Goal: Transaction & Acquisition: Purchase product/service

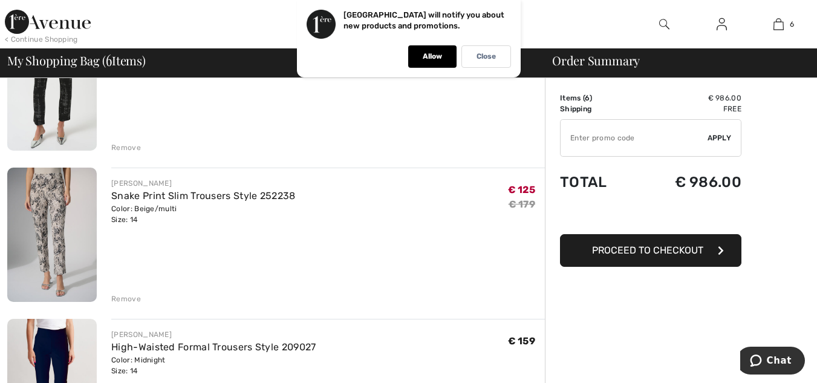
scroll to position [209, 0]
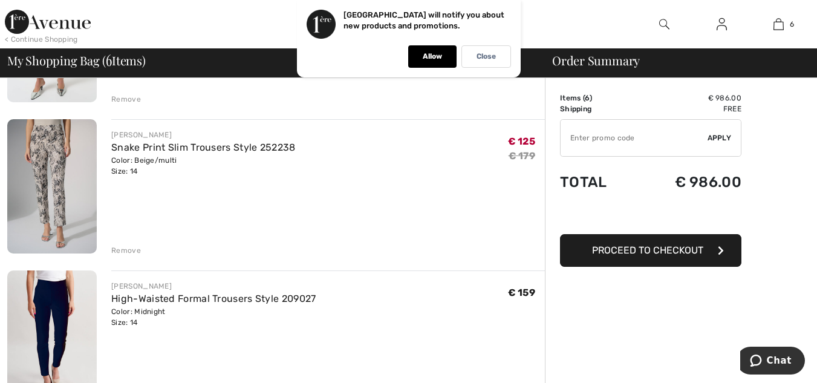
click at [120, 249] on div "Remove" at bounding box center [126, 250] width 30 height 11
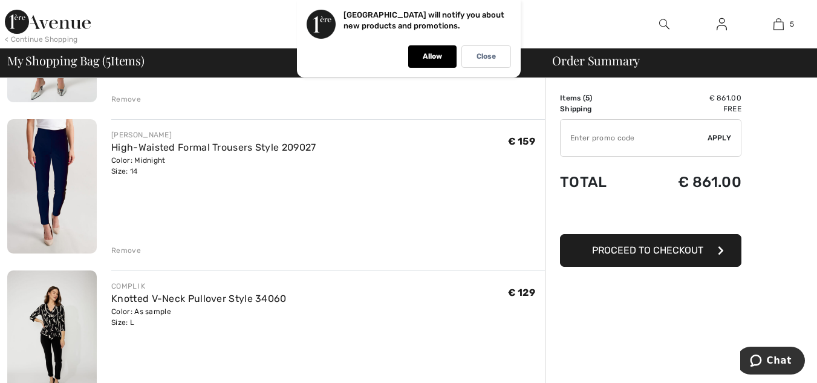
click at [54, 143] on img at bounding box center [52, 186] width 90 height 134
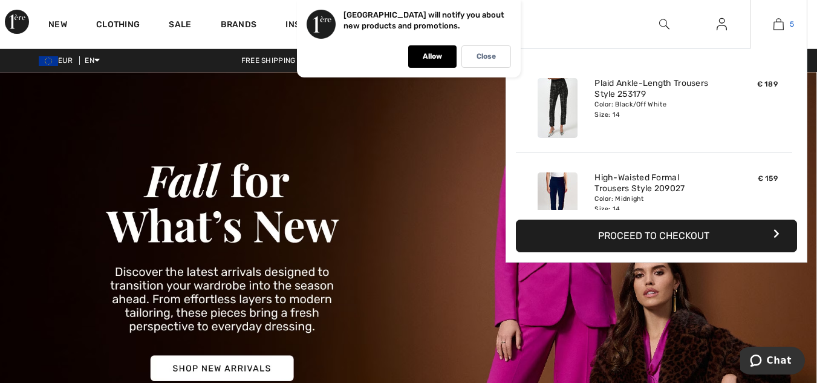
click at [780, 20] on img at bounding box center [778, 24] width 10 height 15
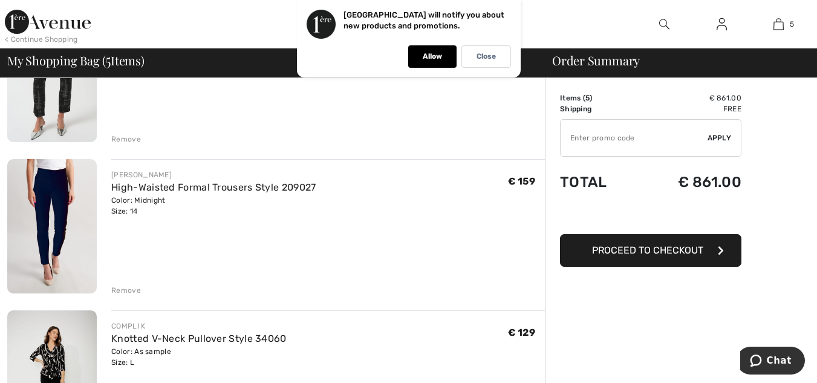
scroll to position [218, 0]
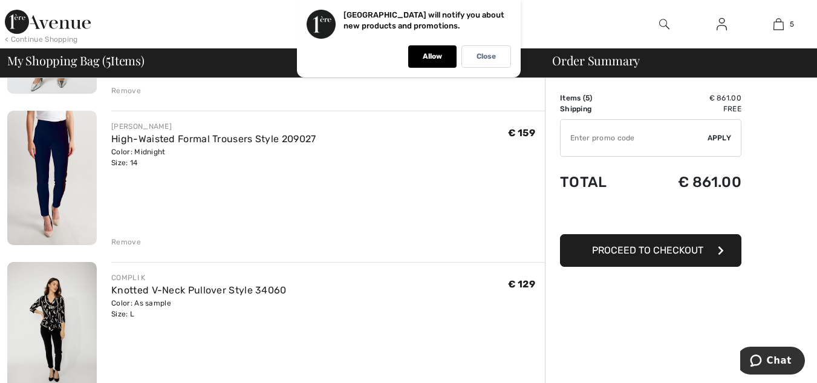
click at [120, 238] on div "Remove" at bounding box center [126, 241] width 30 height 11
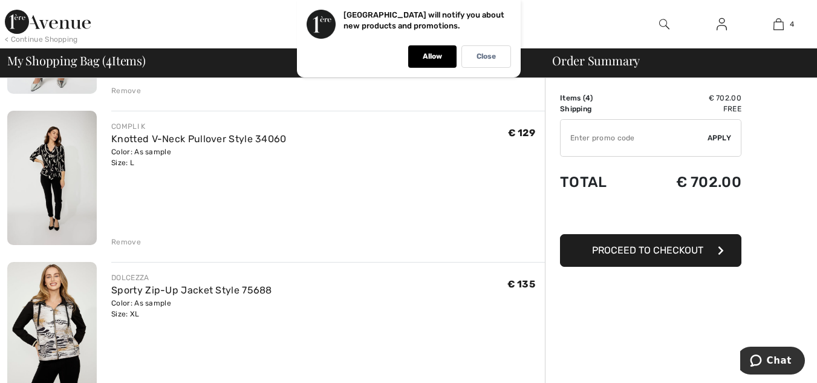
click at [121, 241] on div "Remove" at bounding box center [126, 241] width 30 height 11
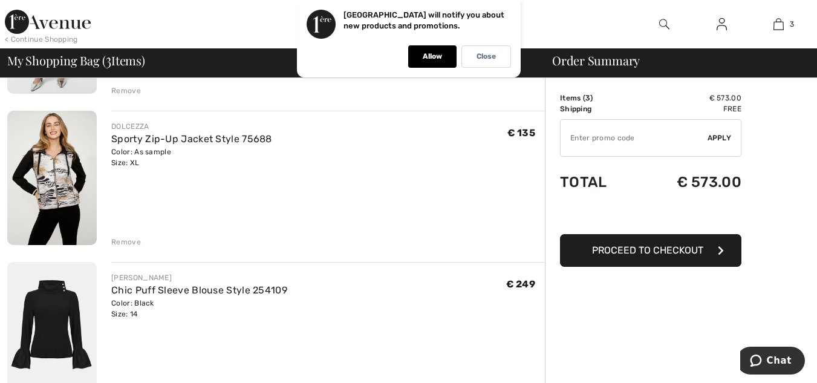
click at [121, 241] on div "Remove" at bounding box center [126, 241] width 30 height 11
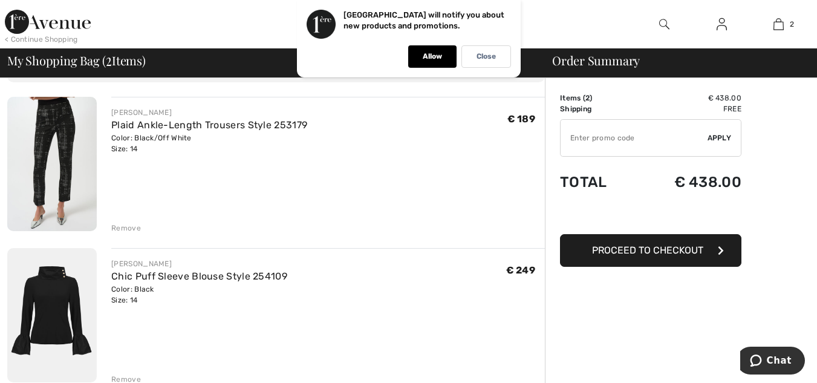
scroll to position [64, 0]
